Goal: Task Accomplishment & Management: Use online tool/utility

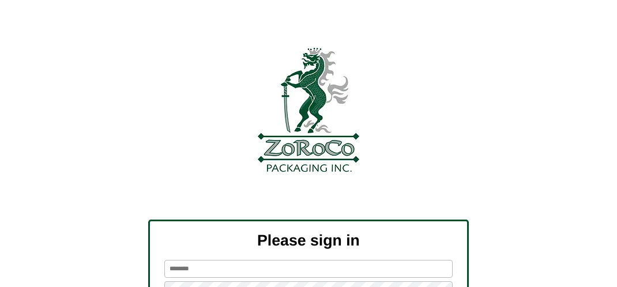
scroll to position [130, 0]
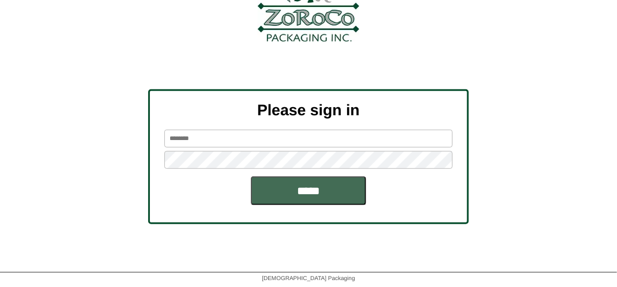
type input "*******"
click at [310, 188] on input "*****" at bounding box center [308, 191] width 115 height 29
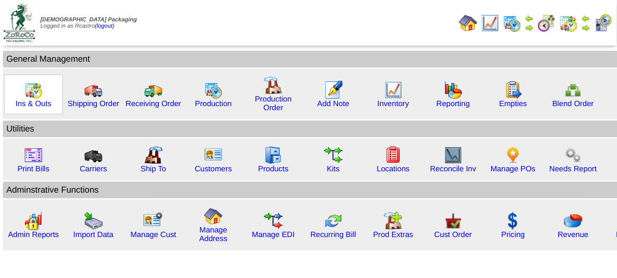
click at [28, 93] on img at bounding box center [33, 90] width 18 height 18
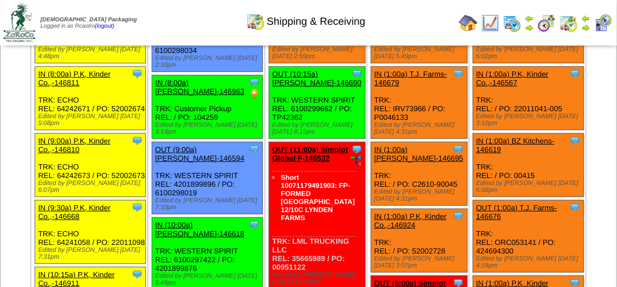
scroll to position [346, 0]
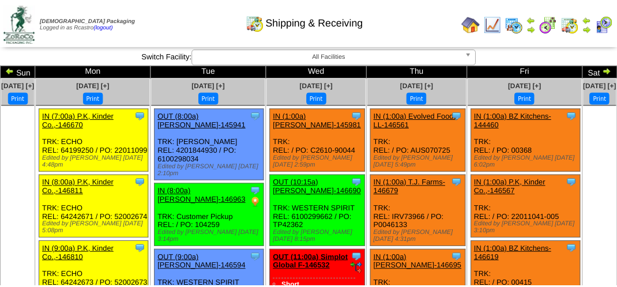
scroll to position [346, 0]
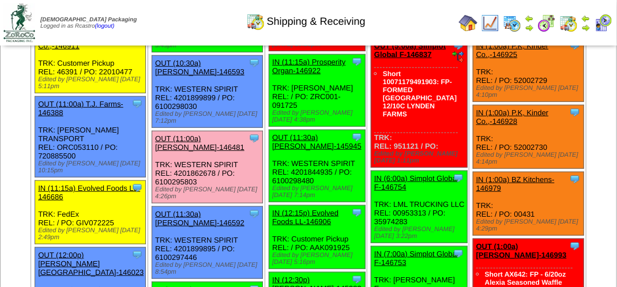
click at [603, 29] on img at bounding box center [603, 23] width 18 height 18
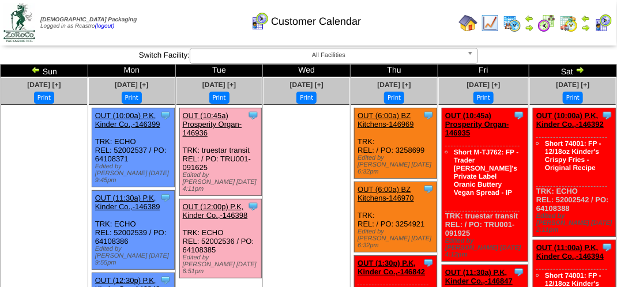
click at [215, 203] on link "OUT (12:00p) P.K, Kinder Co.,-146398" at bounding box center [215, 211] width 65 height 17
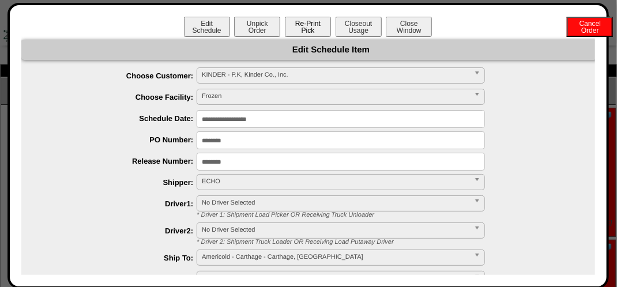
click at [297, 24] on button "Re-Print Pick" at bounding box center [308, 27] width 46 height 20
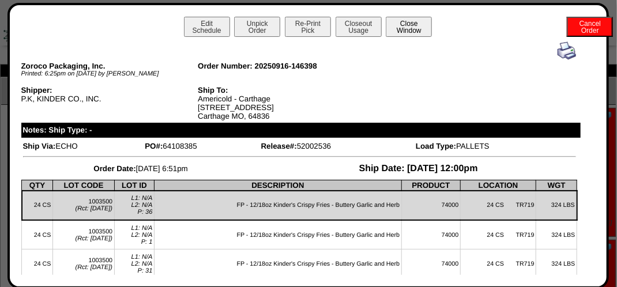
click at [418, 29] on button "Close Window" at bounding box center [409, 27] width 46 height 20
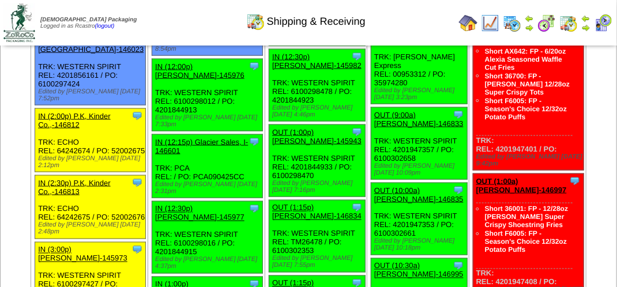
scroll to position [577, 0]
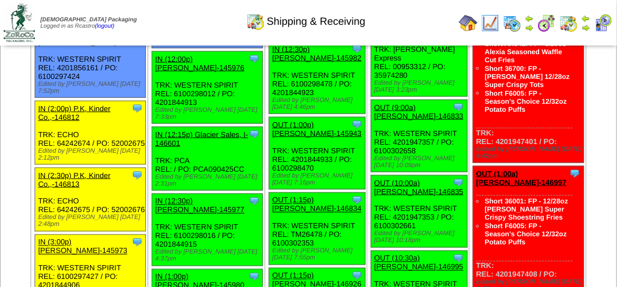
click at [586, 28] on img at bounding box center [586, 27] width 9 height 9
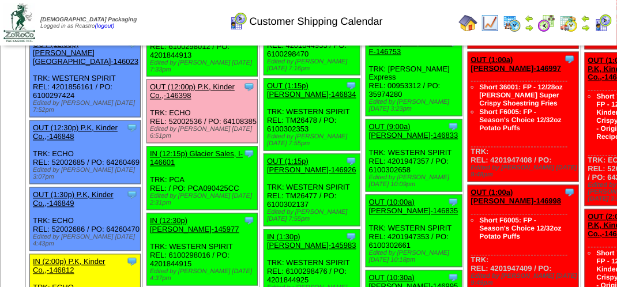
scroll to position [750, 0]
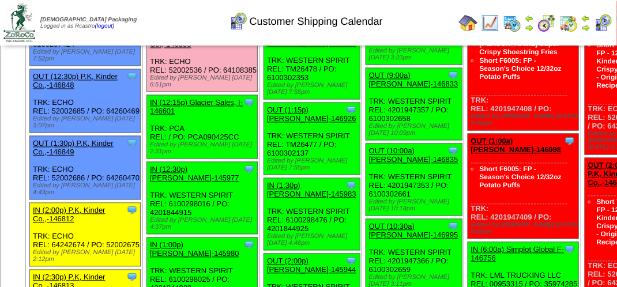
click at [152, 14] on div "Customer Shipping Calendar" at bounding box center [306, 18] width 353 height 32
click at [155, 14] on div "Customer Shipping Calendar" at bounding box center [306, 18] width 353 height 32
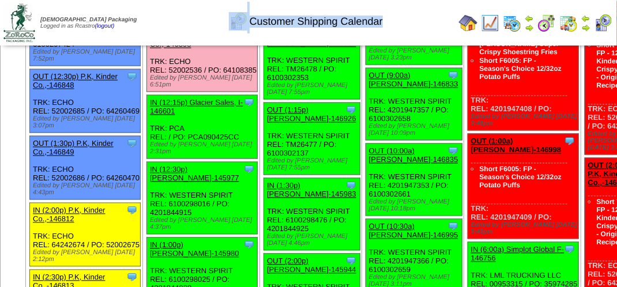
click at [155, 14] on div "Customer Shipping Calendar" at bounding box center [306, 18] width 353 height 32
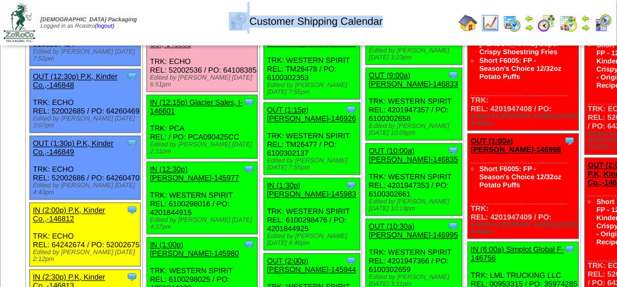
click at [155, 14] on div "Customer Shipping Calendar" at bounding box center [306, 18] width 353 height 32
click at [151, 6] on div "Customer Shipping Calendar" at bounding box center [306, 18] width 353 height 32
click at [155, 12] on div "Customer Shipping Calendar" at bounding box center [306, 18] width 353 height 32
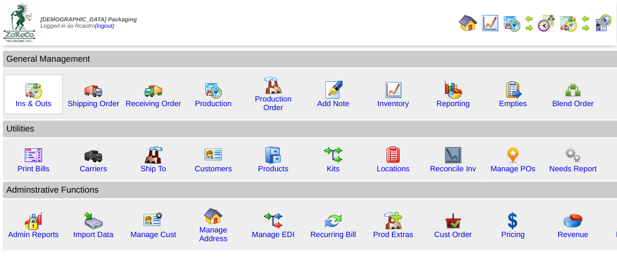
click at [34, 95] on img at bounding box center [33, 90] width 18 height 18
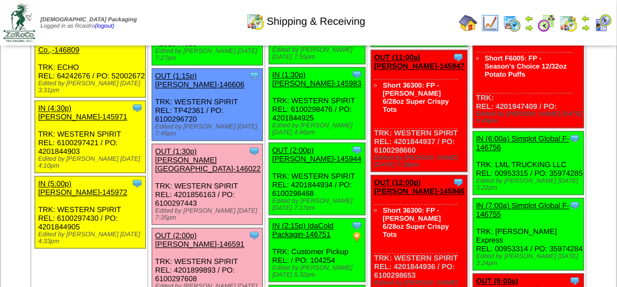
scroll to position [865, 0]
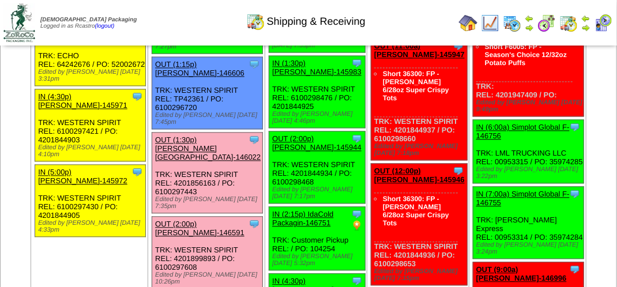
click at [228, 77] on link "OUT (1:15p) [PERSON_NAME]-146606" at bounding box center [199, 68] width 89 height 17
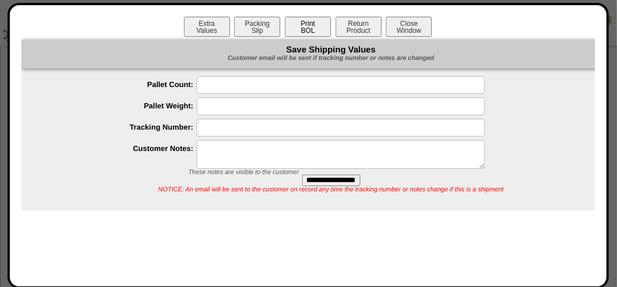
click at [317, 25] on button "Print BOL" at bounding box center [308, 27] width 46 height 20
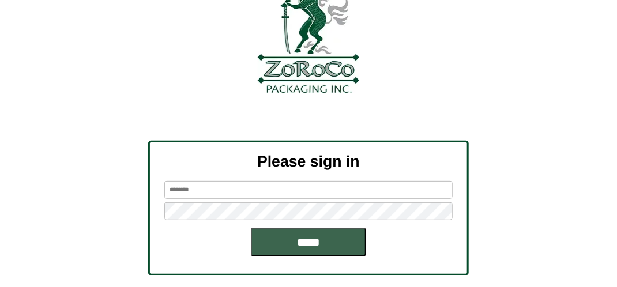
scroll to position [130, 0]
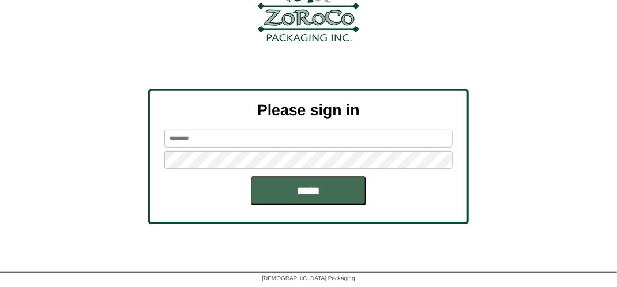
type input "*******"
click at [314, 188] on input "*****" at bounding box center [308, 191] width 115 height 29
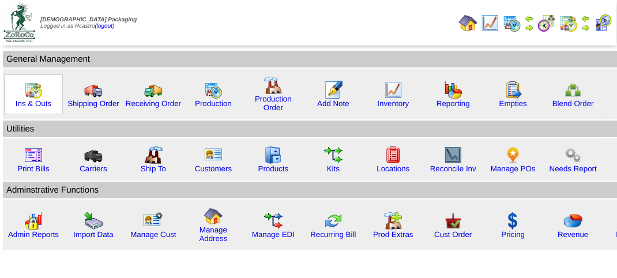
click at [27, 94] on img at bounding box center [33, 90] width 18 height 18
click at [28, 94] on img at bounding box center [33, 90] width 18 height 18
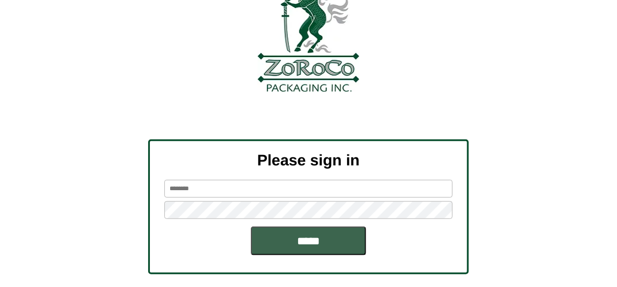
scroll to position [130, 0]
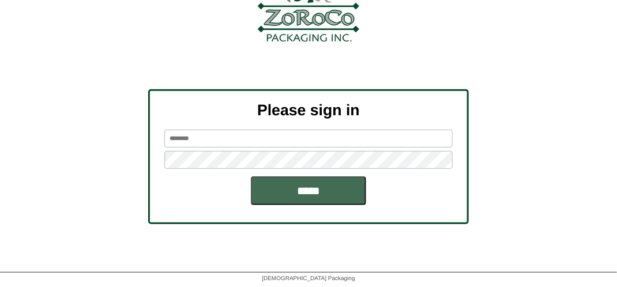
type input "*******"
click at [310, 196] on input "*****" at bounding box center [308, 191] width 115 height 29
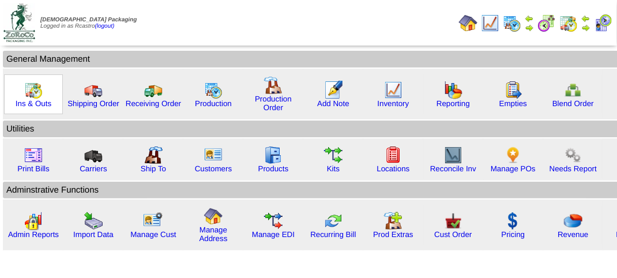
click at [40, 91] on img at bounding box center [33, 90] width 18 height 18
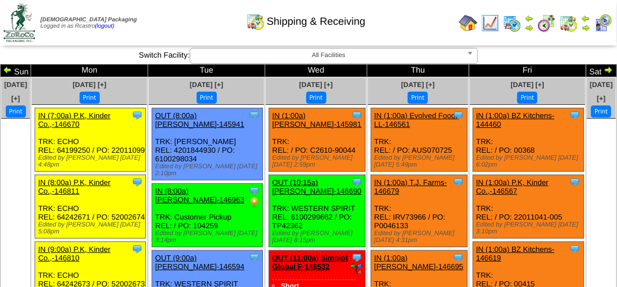
click at [603, 23] on img at bounding box center [603, 23] width 18 height 18
